Goal: Transaction & Acquisition: Purchase product/service

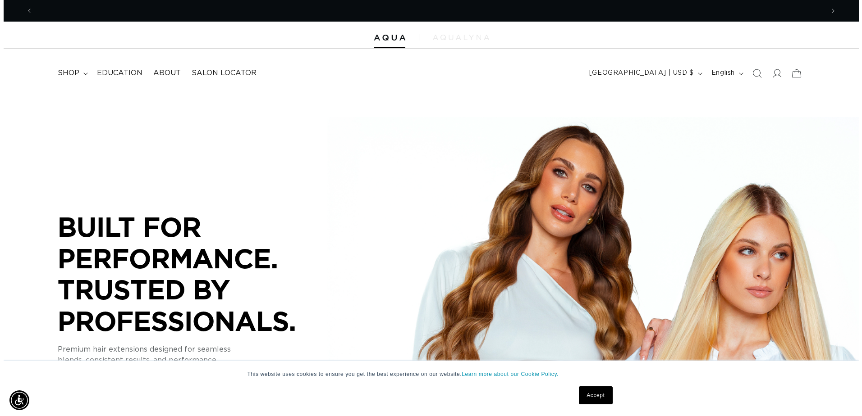
scroll to position [0, 791]
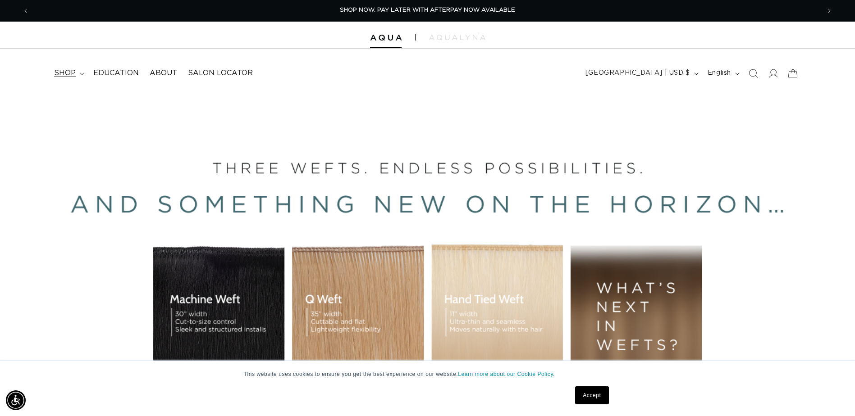
click at [65, 76] on span "shop" at bounding box center [65, 72] width 22 height 9
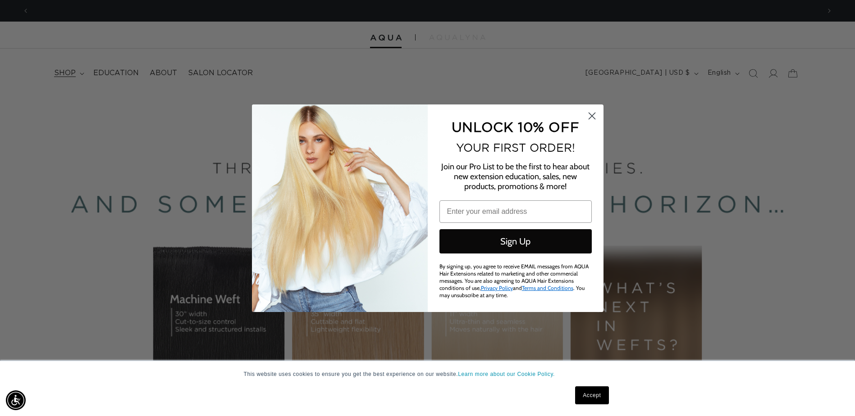
scroll to position [0, 1595]
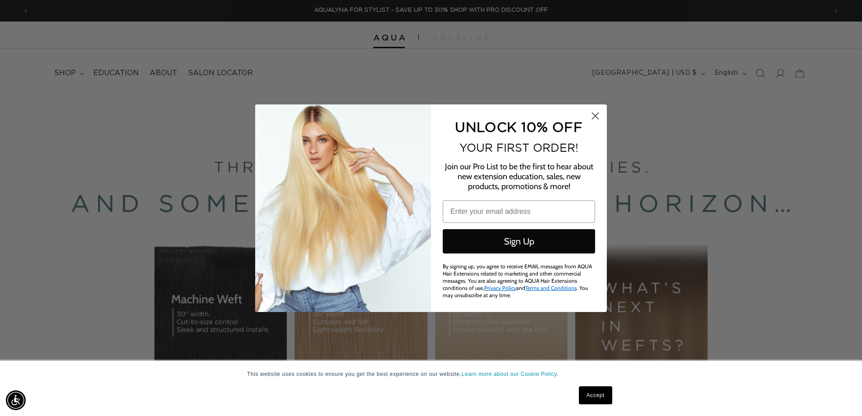
click at [592, 117] on circle "Close dialog" at bounding box center [595, 115] width 15 height 15
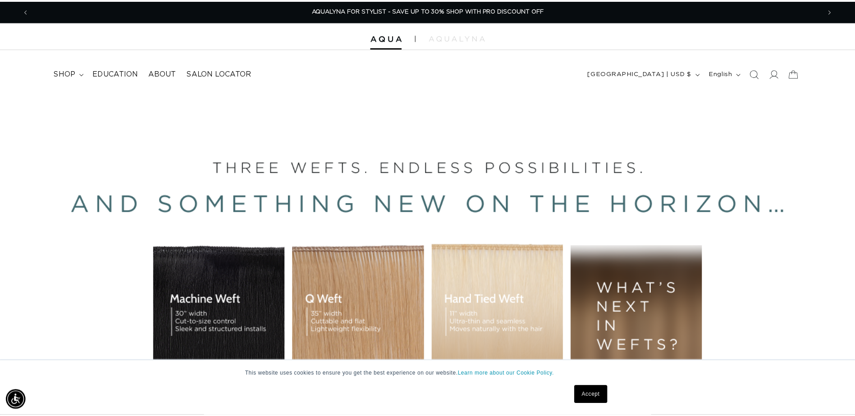
scroll to position [0, 1582]
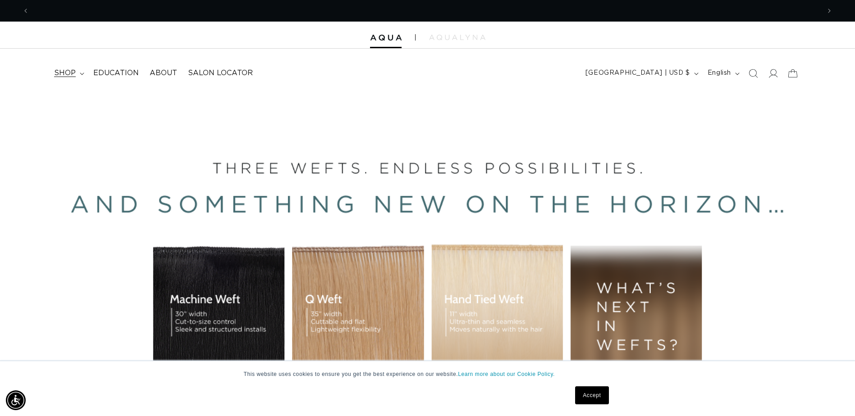
click at [68, 78] on summary "shop" at bounding box center [68, 73] width 39 height 20
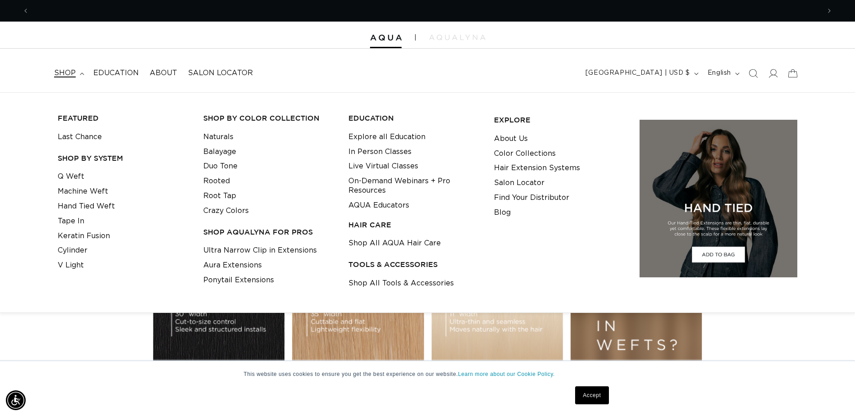
scroll to position [0, 0]
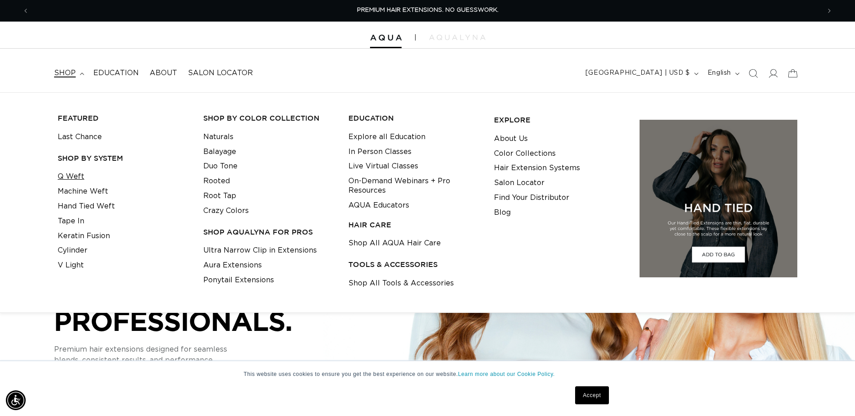
click at [69, 174] on link "Q Weft" at bounding box center [71, 176] width 27 height 15
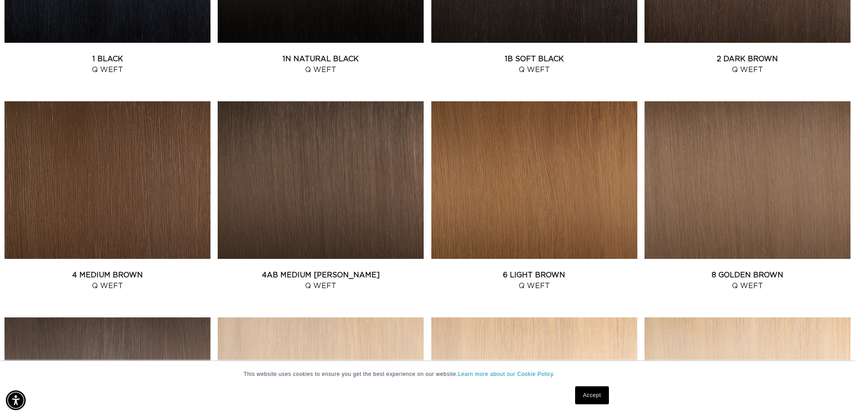
scroll to position [541, 0]
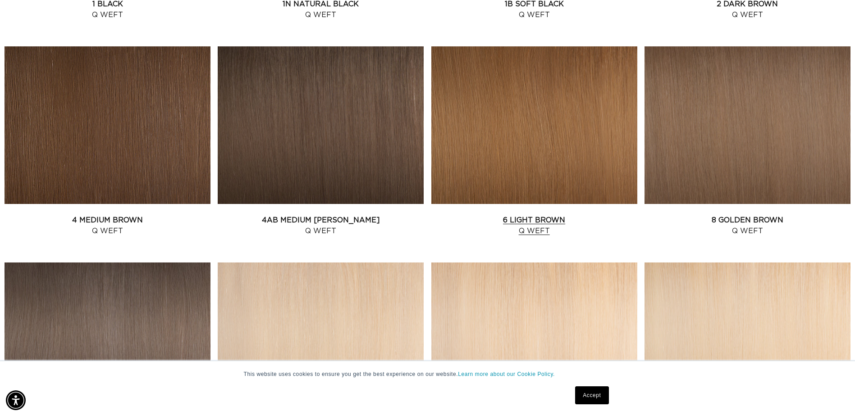
click at [595, 215] on link "6 Light Brown Q Weft" at bounding box center [534, 226] width 206 height 22
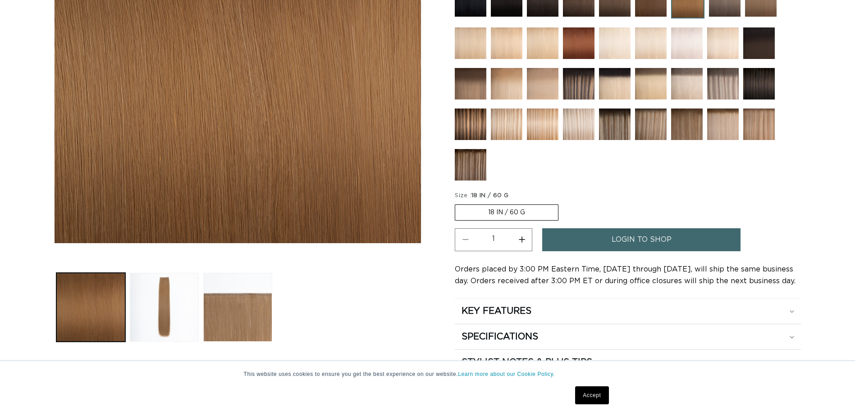
scroll to position [225, 0]
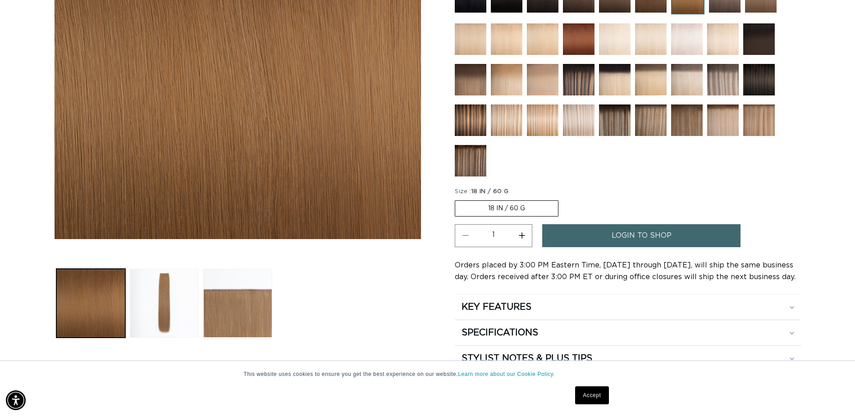
click at [474, 204] on label "18 IN / 60 G Variant sold out or unavailable" at bounding box center [507, 209] width 104 height 16
click at [457, 199] on input "18 IN / 60 G Variant sold out or unavailable" at bounding box center [457, 199] width 0 height 0
click at [666, 230] on span "login to shop" at bounding box center [641, 235] width 60 height 23
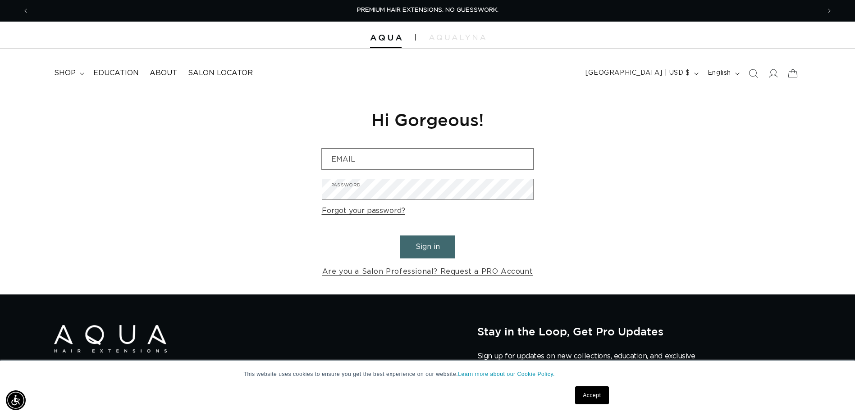
click at [420, 152] on div "Reset your password We will send you an email to reset your password Email Subm…" at bounding box center [427, 193] width 225 height 202
click at [419, 155] on input "Email" at bounding box center [427, 159] width 211 height 20
type input "morganevavold@icloud.com"
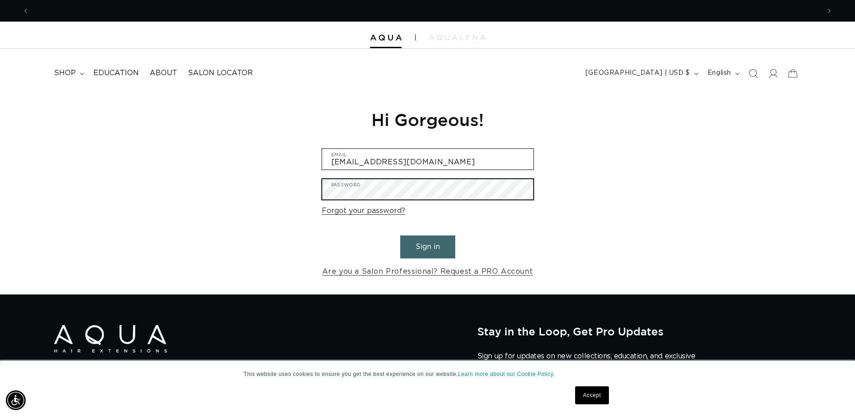
scroll to position [0, 1582]
click at [400, 236] on button "Sign in" at bounding box center [427, 247] width 55 height 23
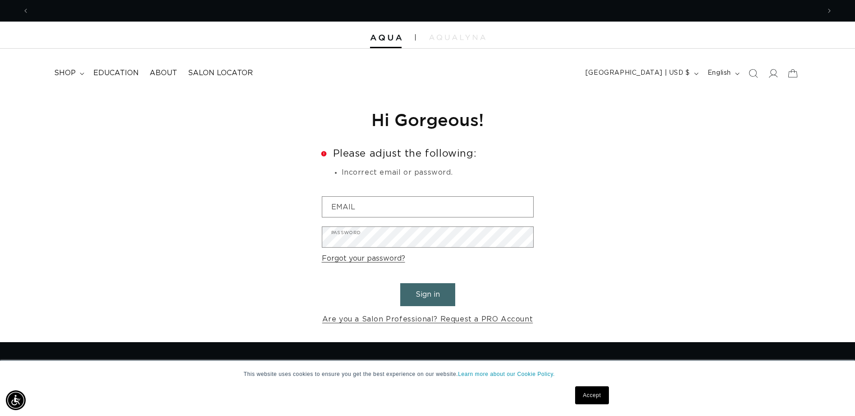
scroll to position [0, 1582]
